Goal: Task Accomplishment & Management: Use online tool/utility

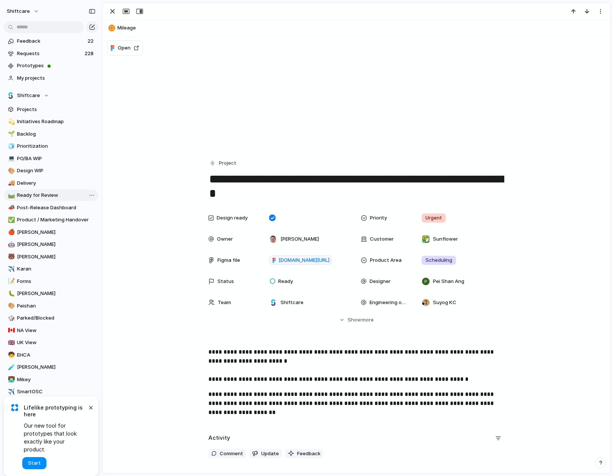
click at [33, 196] on span "Ready for Review" at bounding box center [56, 195] width 79 height 8
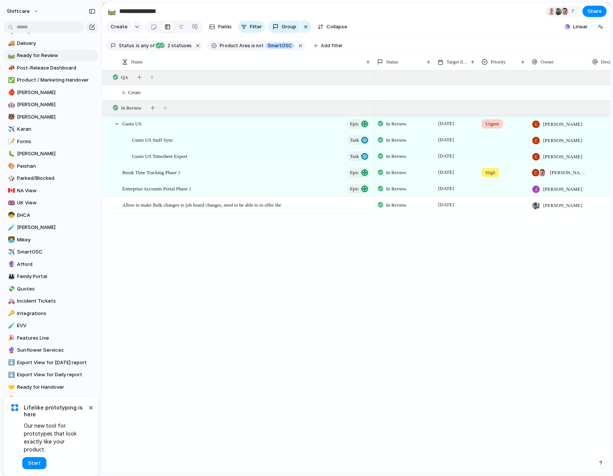
scroll to position [142, 0]
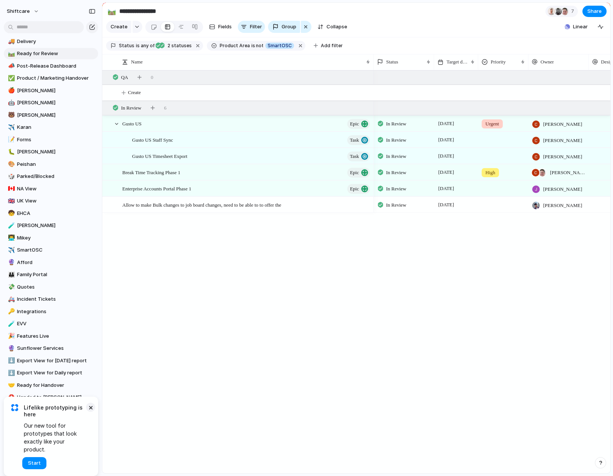
click at [91, 412] on button "×" at bounding box center [90, 406] width 9 height 9
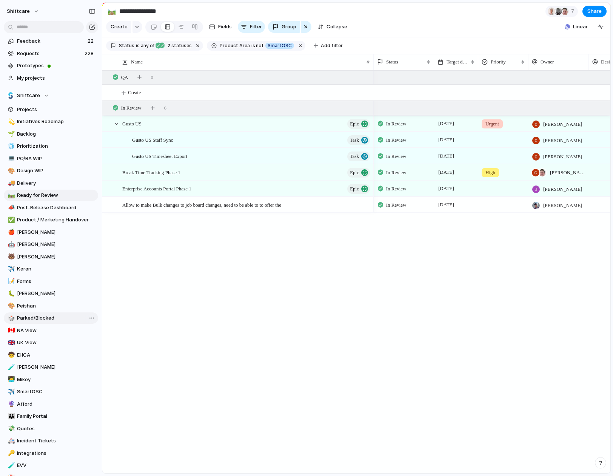
scroll to position [0, 0]
click at [248, 28] on button "Filter" at bounding box center [251, 27] width 27 height 12
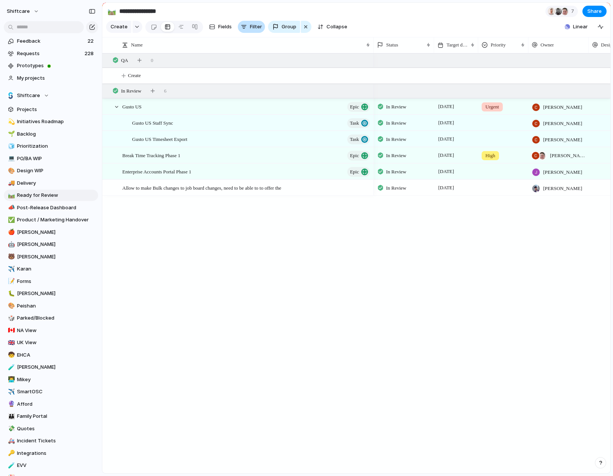
click at [247, 27] on button "Filter" at bounding box center [251, 27] width 27 height 12
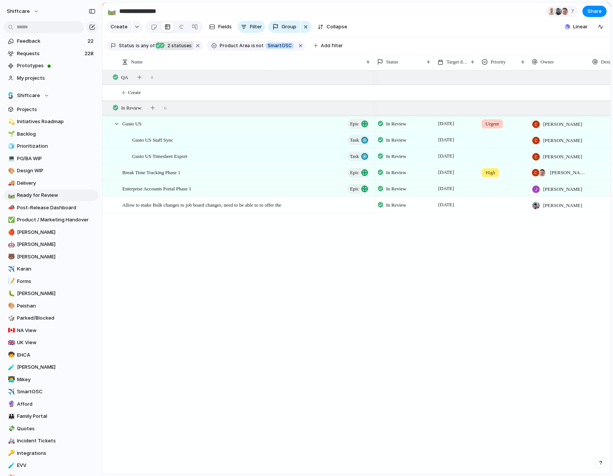
click at [179, 44] on span "2 statuses" at bounding box center [178, 45] width 26 height 7
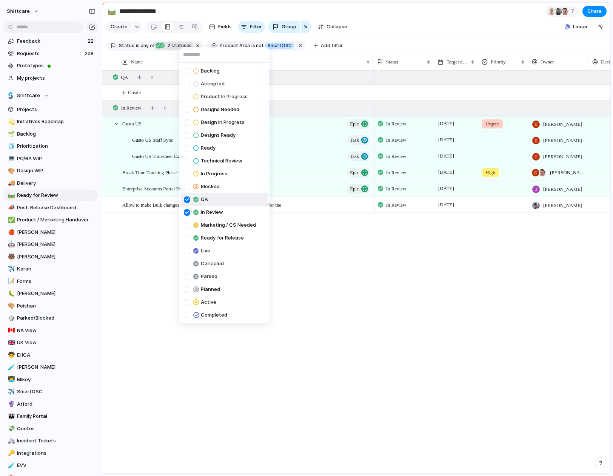
drag, startPoint x: 187, startPoint y: 200, endPoint x: 191, endPoint y: 209, distance: 9.5
click at [187, 201] on div at bounding box center [187, 199] width 6 height 6
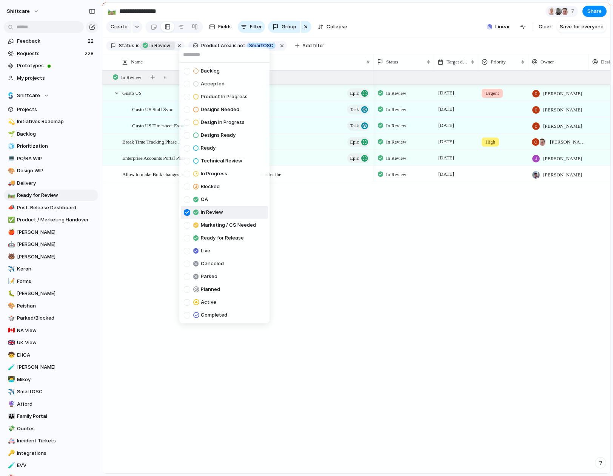
click at [188, 213] on div at bounding box center [187, 212] width 6 height 6
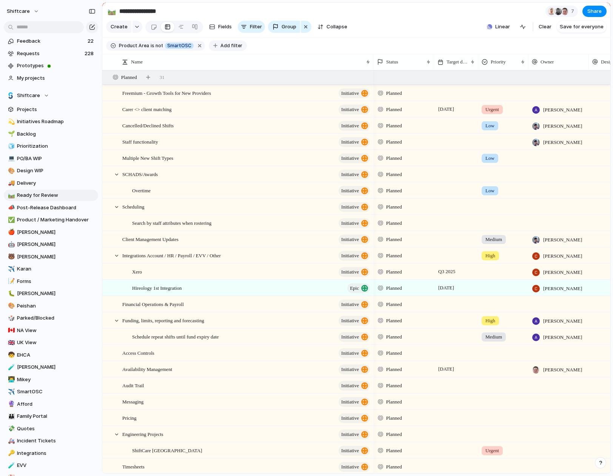
click at [227, 48] on span "Add filter" at bounding box center [231, 45] width 22 height 7
type input "****"
click at [244, 28] on div "button" at bounding box center [244, 27] width 6 height 6
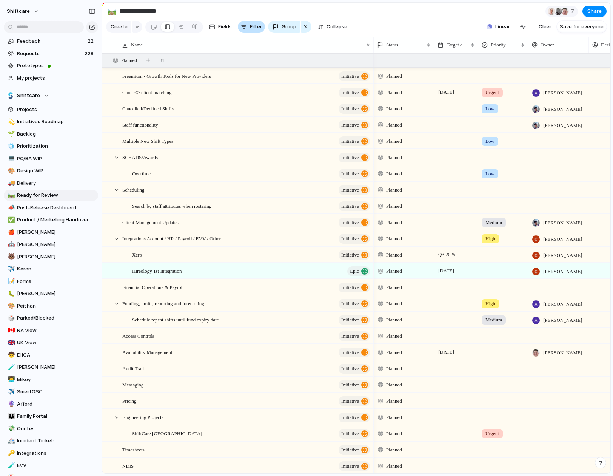
click at [245, 28] on div "button" at bounding box center [244, 27] width 6 height 6
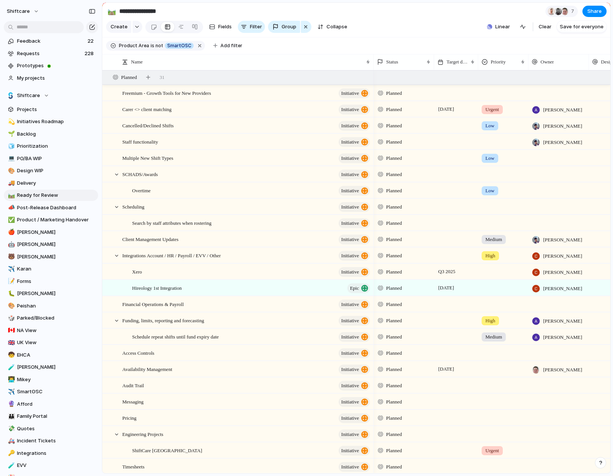
click at [114, 47] on div at bounding box center [113, 46] width 5 height 6
drag, startPoint x: 252, startPoint y: 51, endPoint x: 248, endPoint y: 51, distance: 3.8
click at [252, 51] on div "Scheduling Client Profile Staff Profile Job Board Forms Quotes Reporting SILS I…" at bounding box center [306, 238] width 613 height 476
click at [31, 194] on span "Ready for Review" at bounding box center [56, 195] width 79 height 8
click at [39, 207] on span "Post-Release Dashboard" at bounding box center [56, 208] width 79 height 8
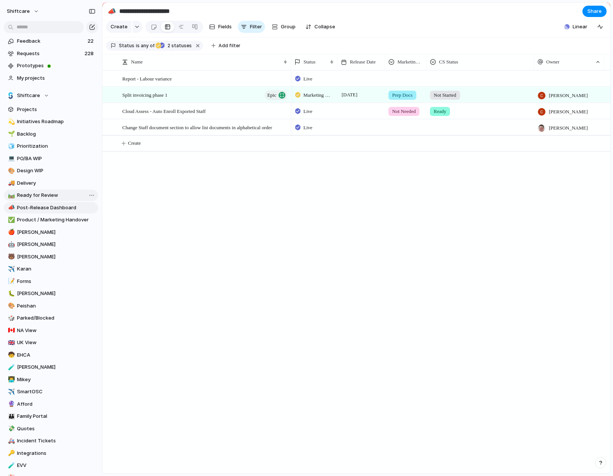
click at [39, 195] on span "Ready for Review" at bounding box center [56, 195] width 79 height 8
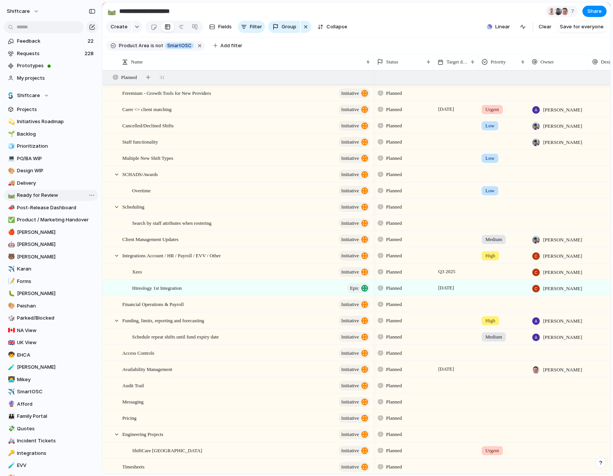
type input "**********"
click at [219, 26] on span "Fields" at bounding box center [225, 27] width 14 height 8
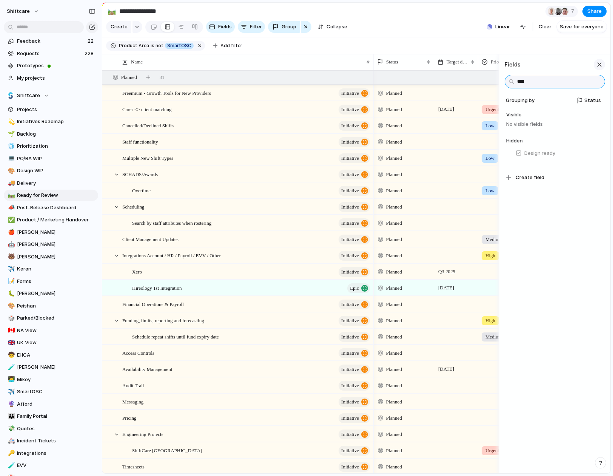
type input "****"
drag, startPoint x: 599, startPoint y: 64, endPoint x: 550, endPoint y: 65, distance: 48.7
click at [515, 64] on div "button" at bounding box center [599, 64] width 8 height 8
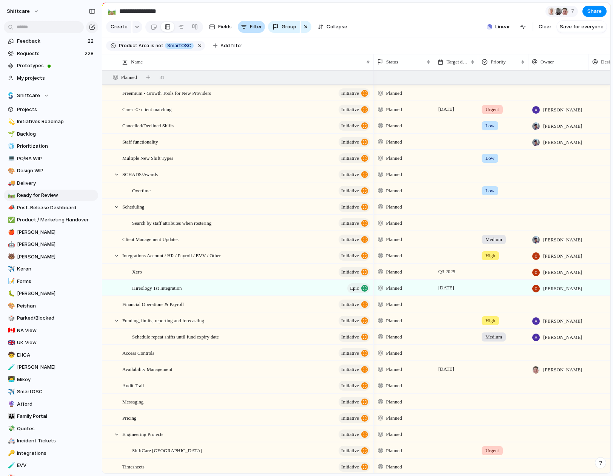
click at [250, 26] on span "Filter" at bounding box center [256, 27] width 12 height 8
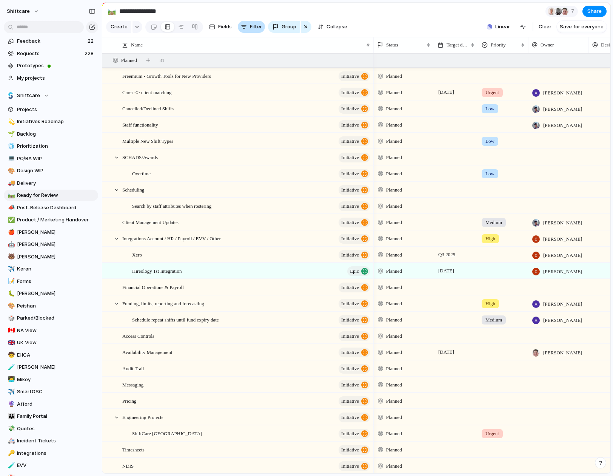
click at [250, 26] on span "Filter" at bounding box center [256, 27] width 12 height 8
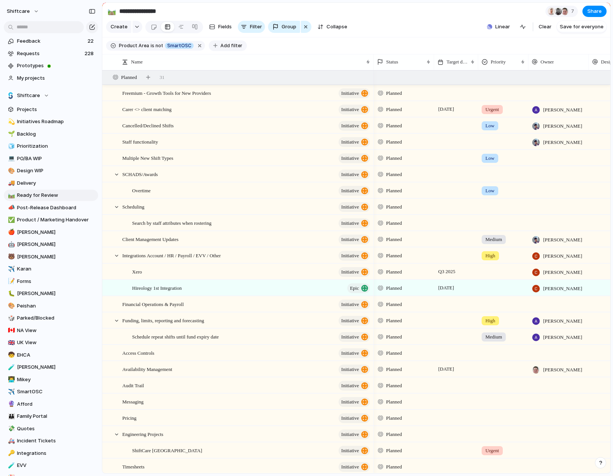
click at [222, 45] on span "Add filter" at bounding box center [231, 45] width 22 height 7
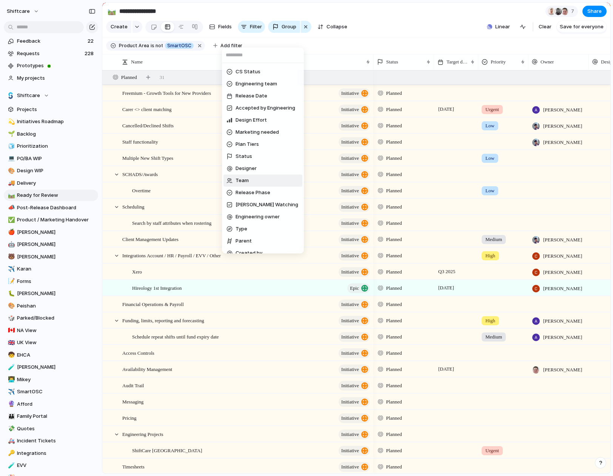
scroll to position [181, 0]
click at [245, 156] on span "Status" at bounding box center [244, 156] width 17 height 8
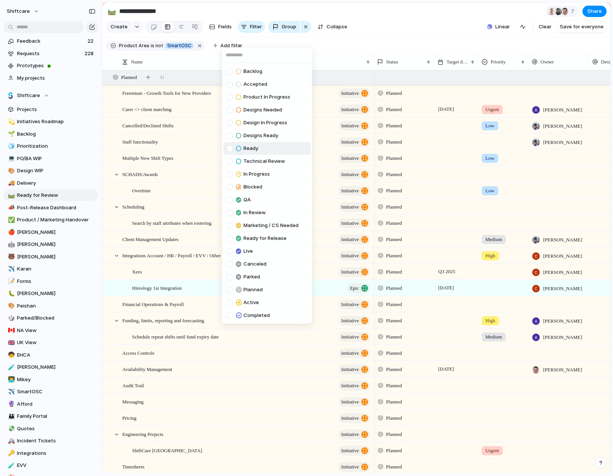
click at [230, 148] on div at bounding box center [230, 148] width 6 height 6
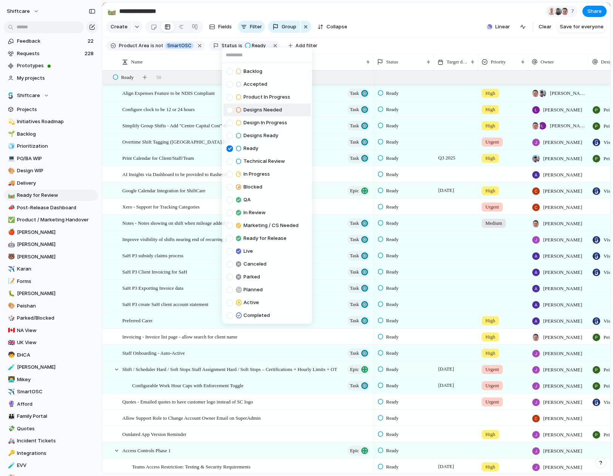
click at [416, 17] on div "Backlog Accepted Product In Progress Designs Needed Design In Progress Designs …" at bounding box center [306, 238] width 613 height 476
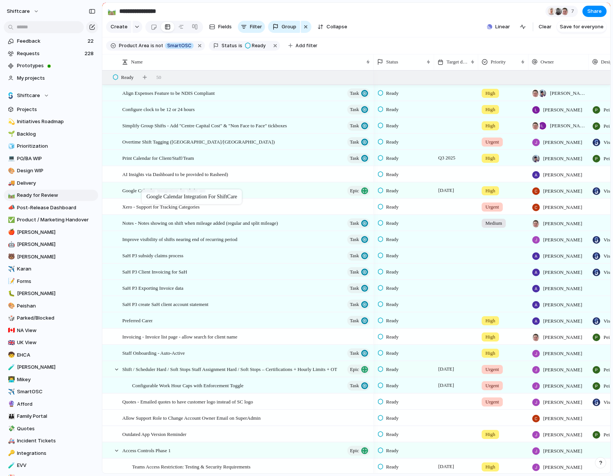
drag, startPoint x: 227, startPoint y: 191, endPoint x: 146, endPoint y: 191, distance: 80.4
click at [258, 238] on div "Improve visibility of shifts nearing end of recurring period Task" at bounding box center [246, 238] width 249 height 15
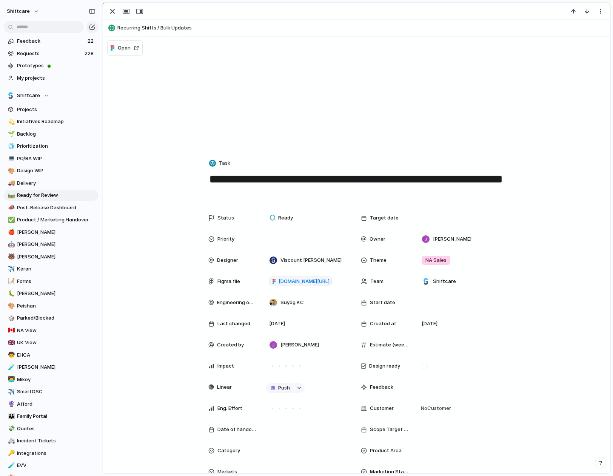
click at [258, 238] on div "**********" at bounding box center [356, 238] width 508 height 470
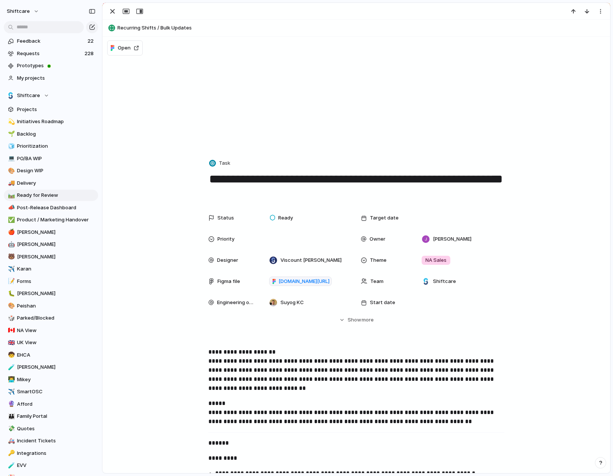
drag, startPoint x: 245, startPoint y: 194, endPoint x: 196, endPoint y: 178, distance: 51.6
